Goal: Navigation & Orientation: Find specific page/section

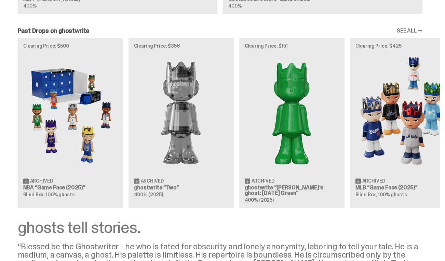
scroll to position [694, 0]
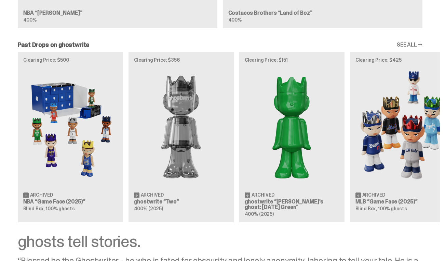
click at [414, 42] on link "SEE ALL →" at bounding box center [410, 44] width 26 height 5
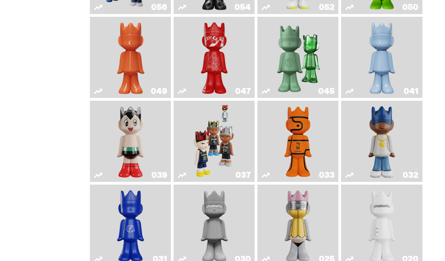
scroll to position [231, 0]
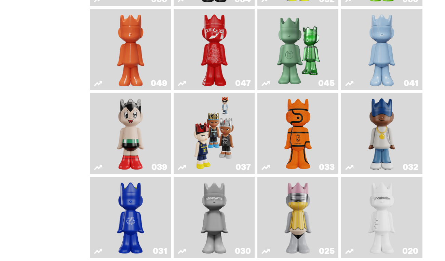
click at [302, 128] on img "Game Ball" at bounding box center [298, 133] width 32 height 76
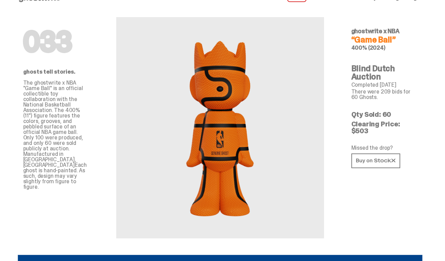
scroll to position [19, 0]
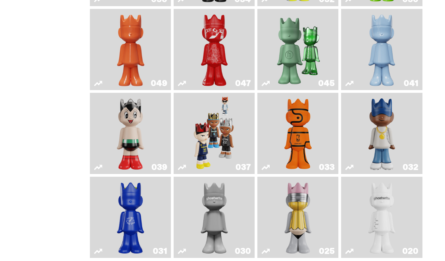
scroll to position [282, 0]
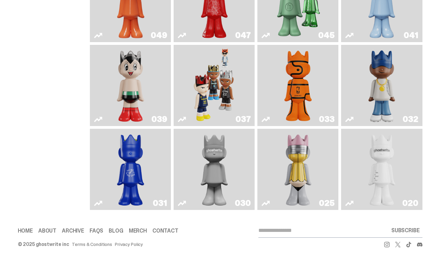
click at [388, 155] on img "ghost" at bounding box center [382, 169] width 42 height 76
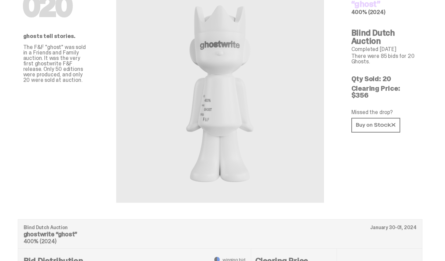
scroll to position [53, 0]
